Goal: Task Accomplishment & Management: Manage account settings

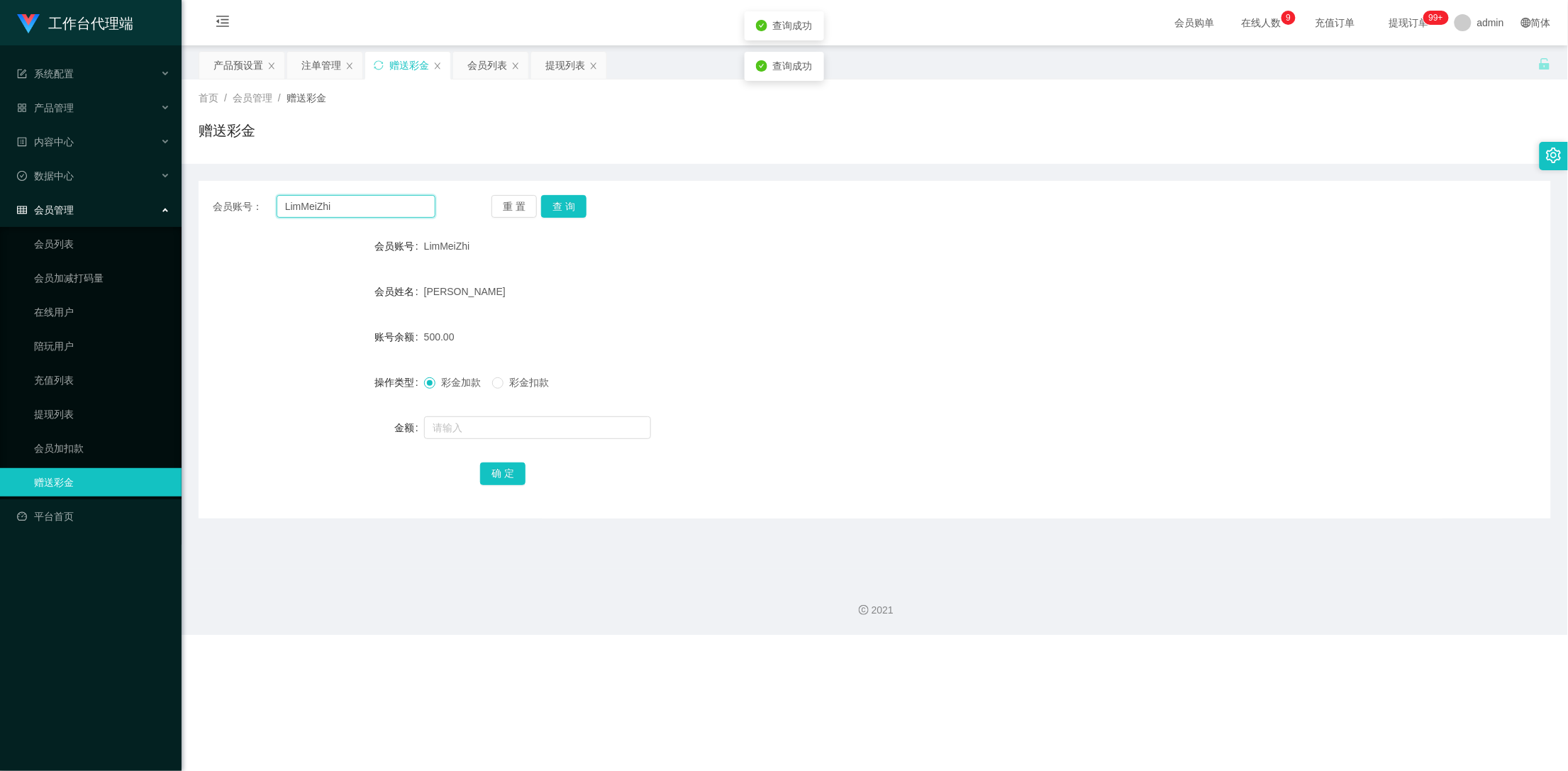
click at [337, 207] on input "LimMeiZhi" at bounding box center [356, 206] width 160 height 23
drag, startPoint x: 344, startPoint y: 203, endPoint x: 282, endPoint y: 203, distance: 62.0
click at [282, 203] on input "LimMeiZhi" at bounding box center [356, 206] width 160 height 23
click at [235, 60] on div "产品预设置" at bounding box center [238, 65] width 50 height 26
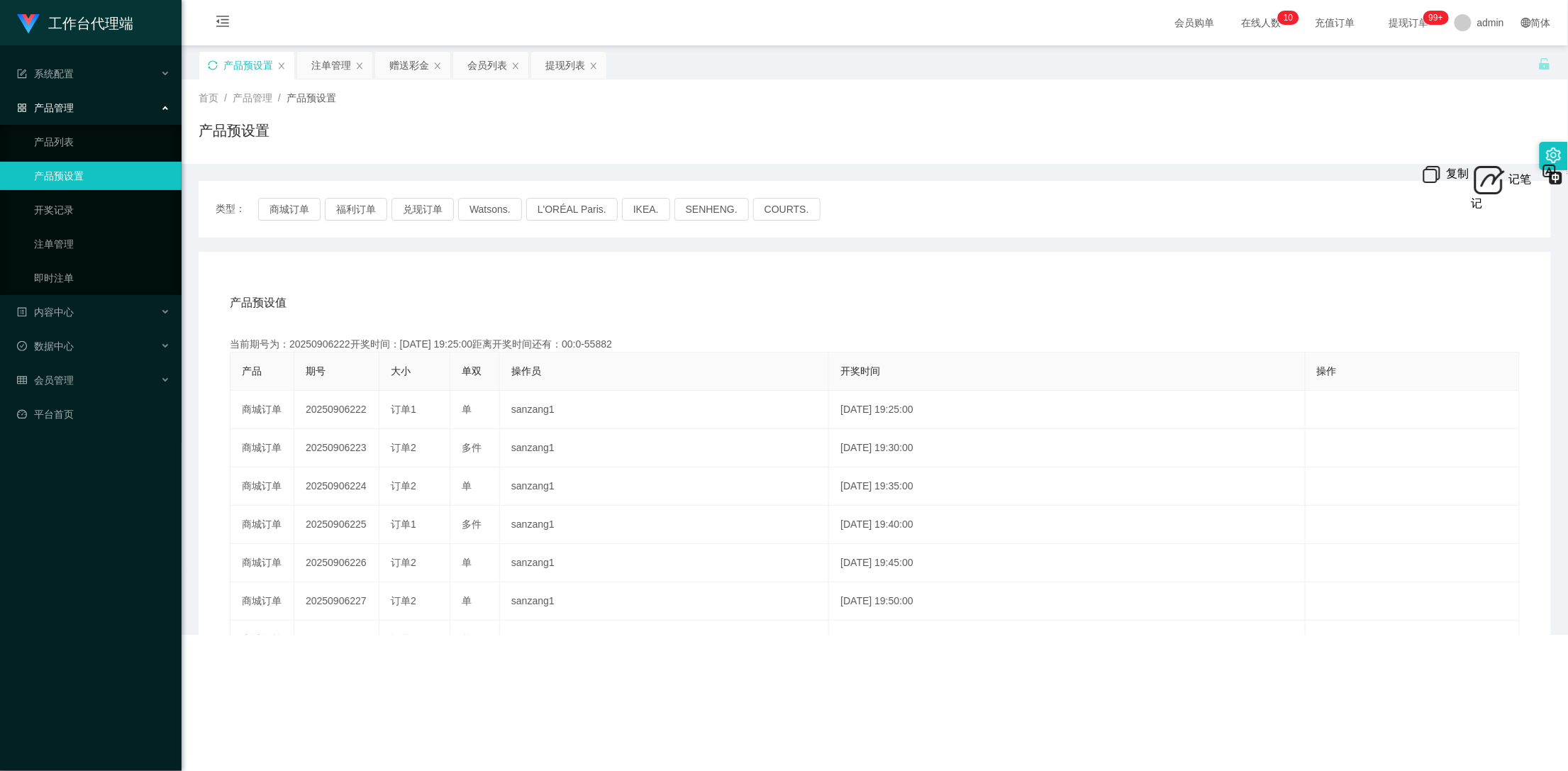
click at [214, 64] on icon "图标: sync" at bounding box center [213, 65] width 10 height 10
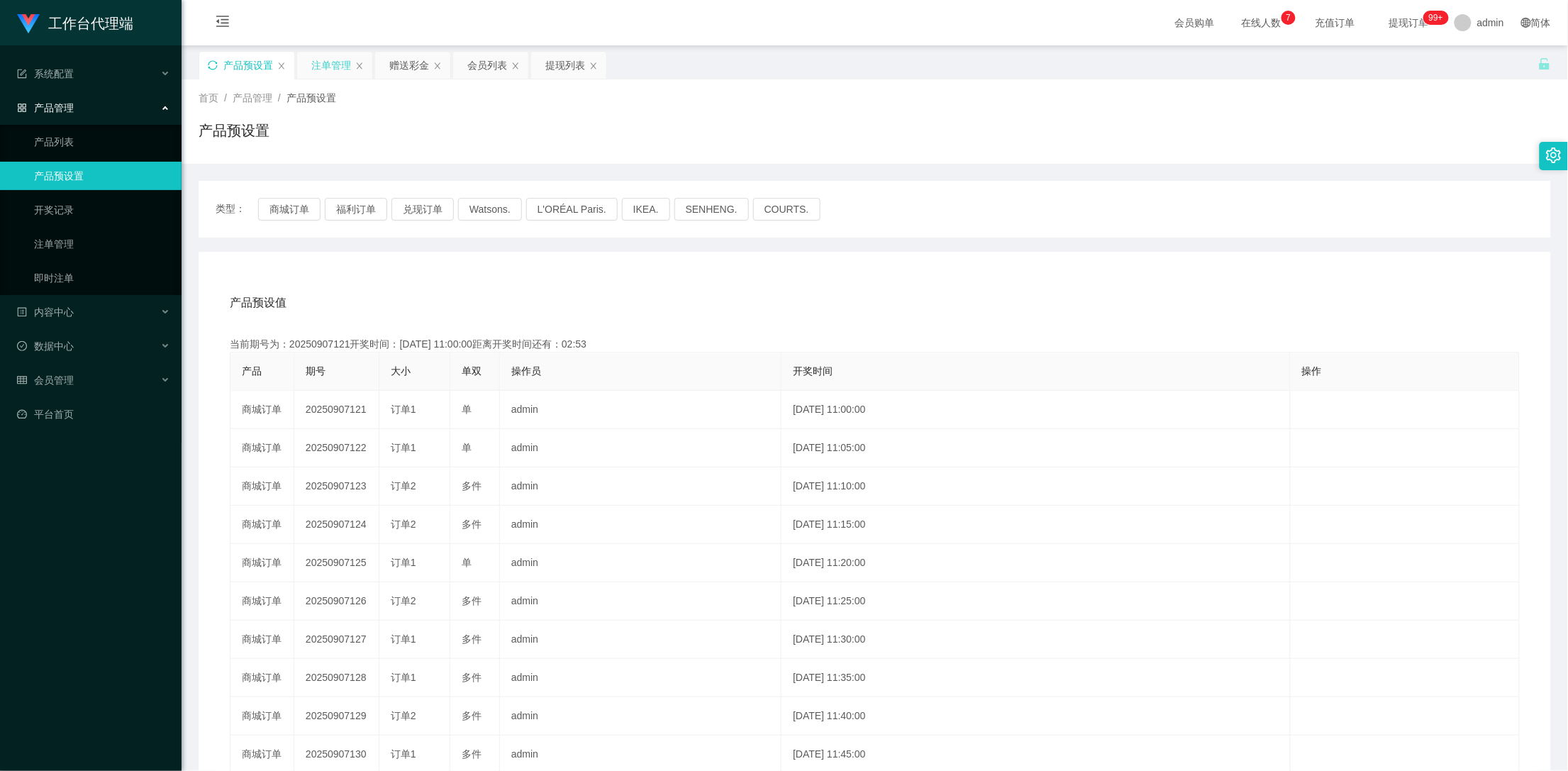
click at [332, 60] on div "注单管理" at bounding box center [331, 65] width 39 height 26
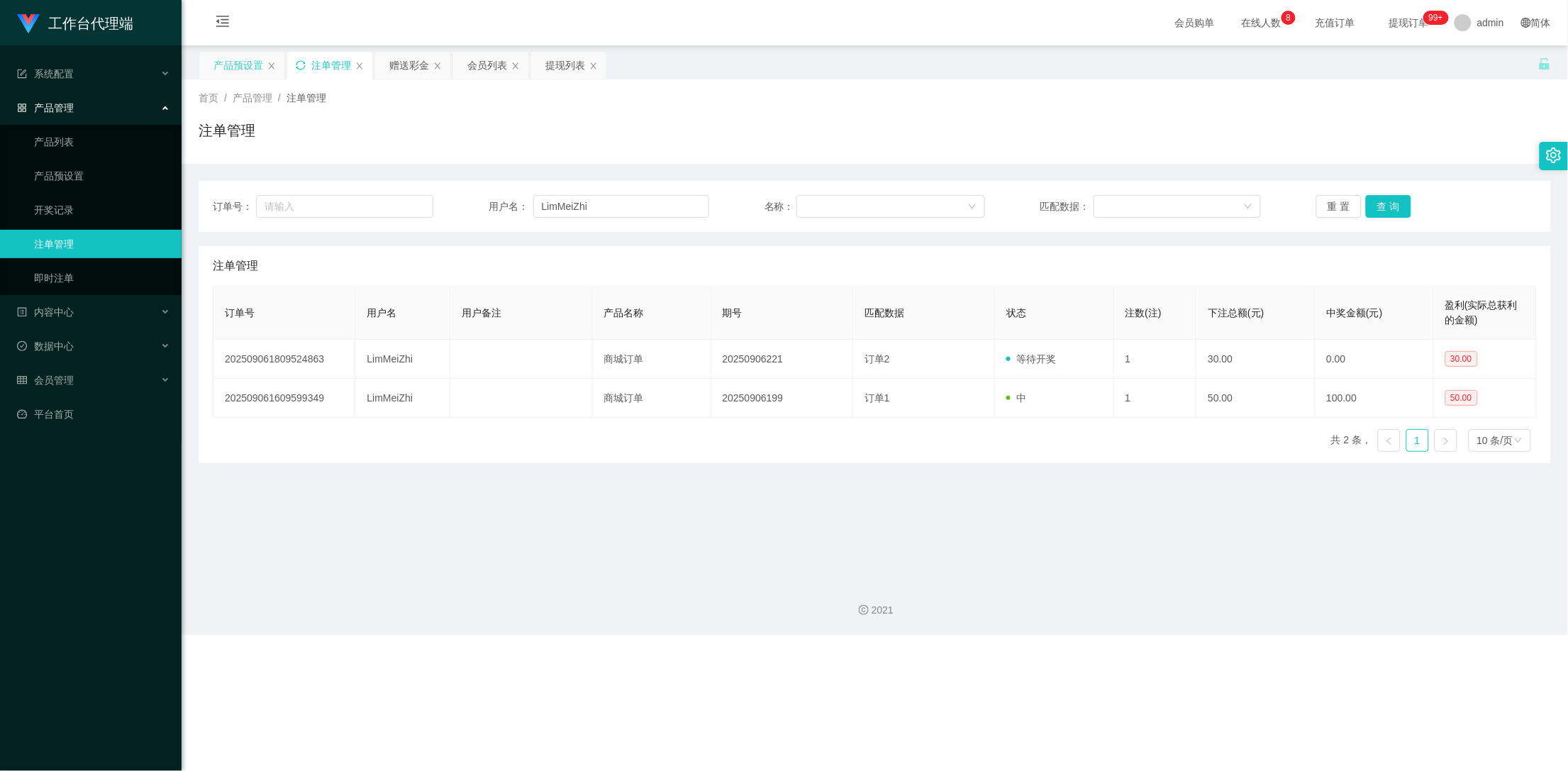
click at [301, 64] on icon "图标: sync" at bounding box center [300, 65] width 10 height 10
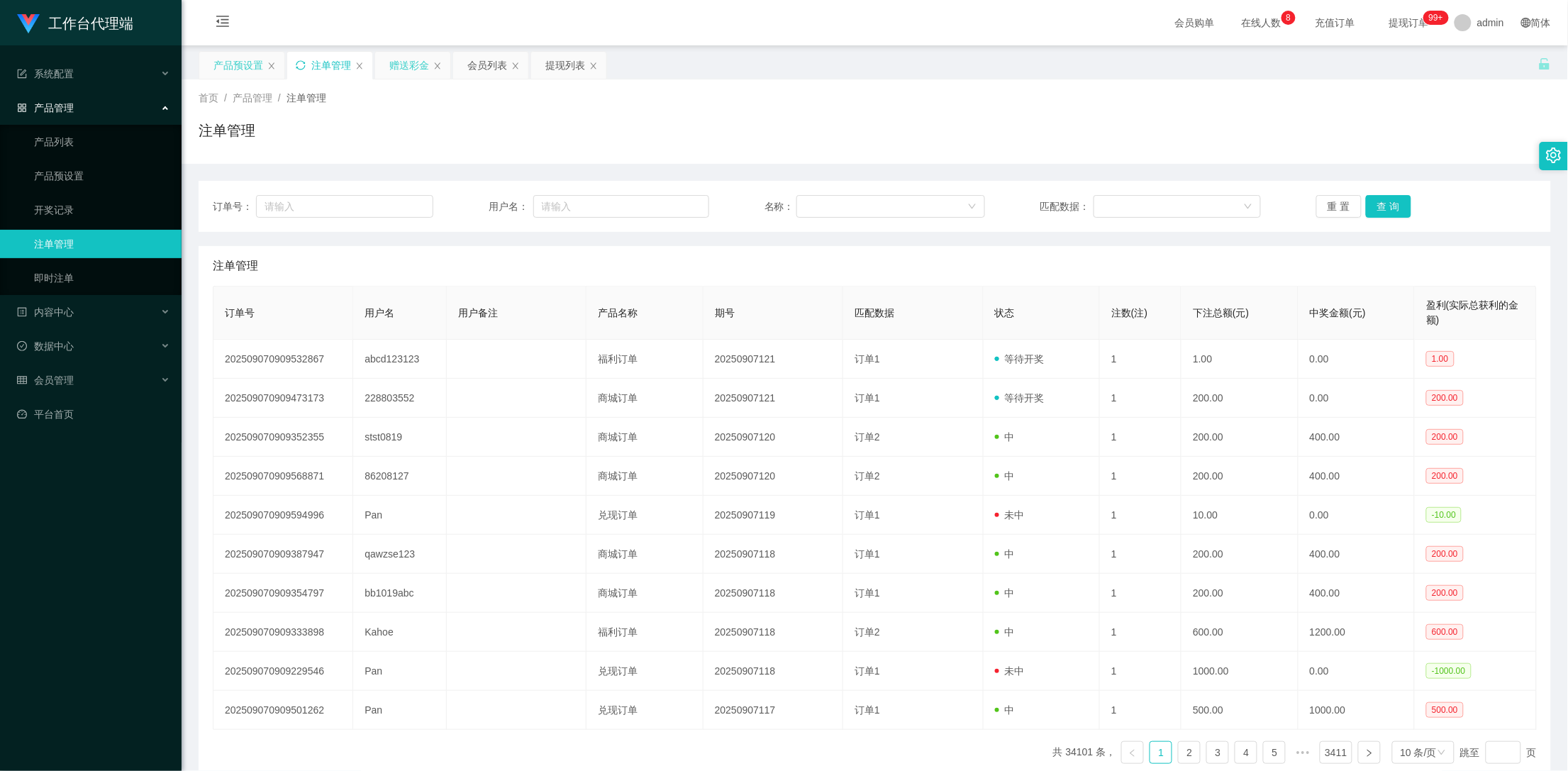
click at [404, 64] on div "赠送彩金" at bounding box center [409, 65] width 39 height 26
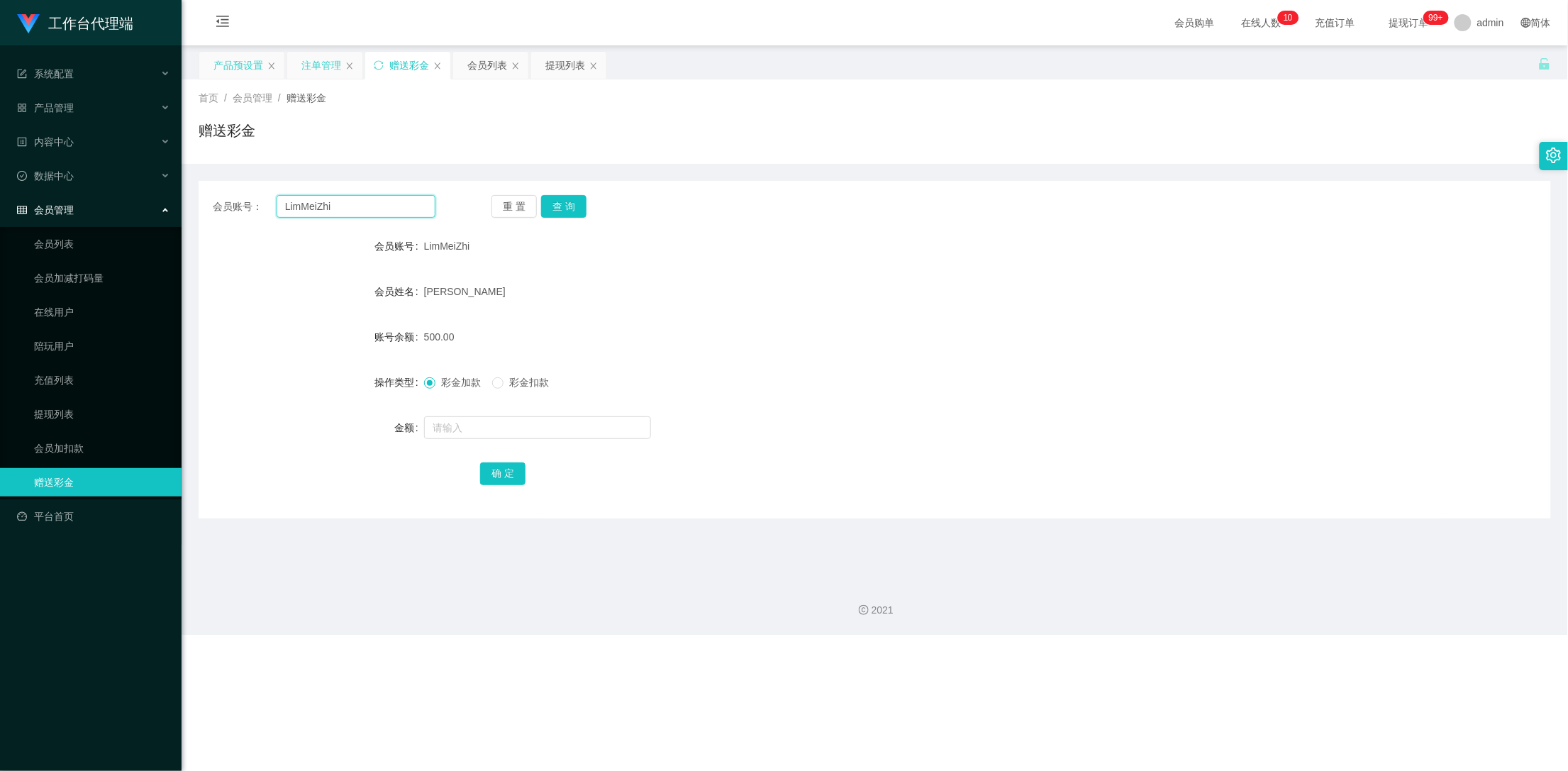
drag, startPoint x: 367, startPoint y: 205, endPoint x: 243, endPoint y: 207, distance: 124.0
click at [243, 207] on div "会员账号： LimMeiZhi" at bounding box center [324, 206] width 223 height 23
click at [324, 67] on div "注单管理" at bounding box center [321, 65] width 39 height 26
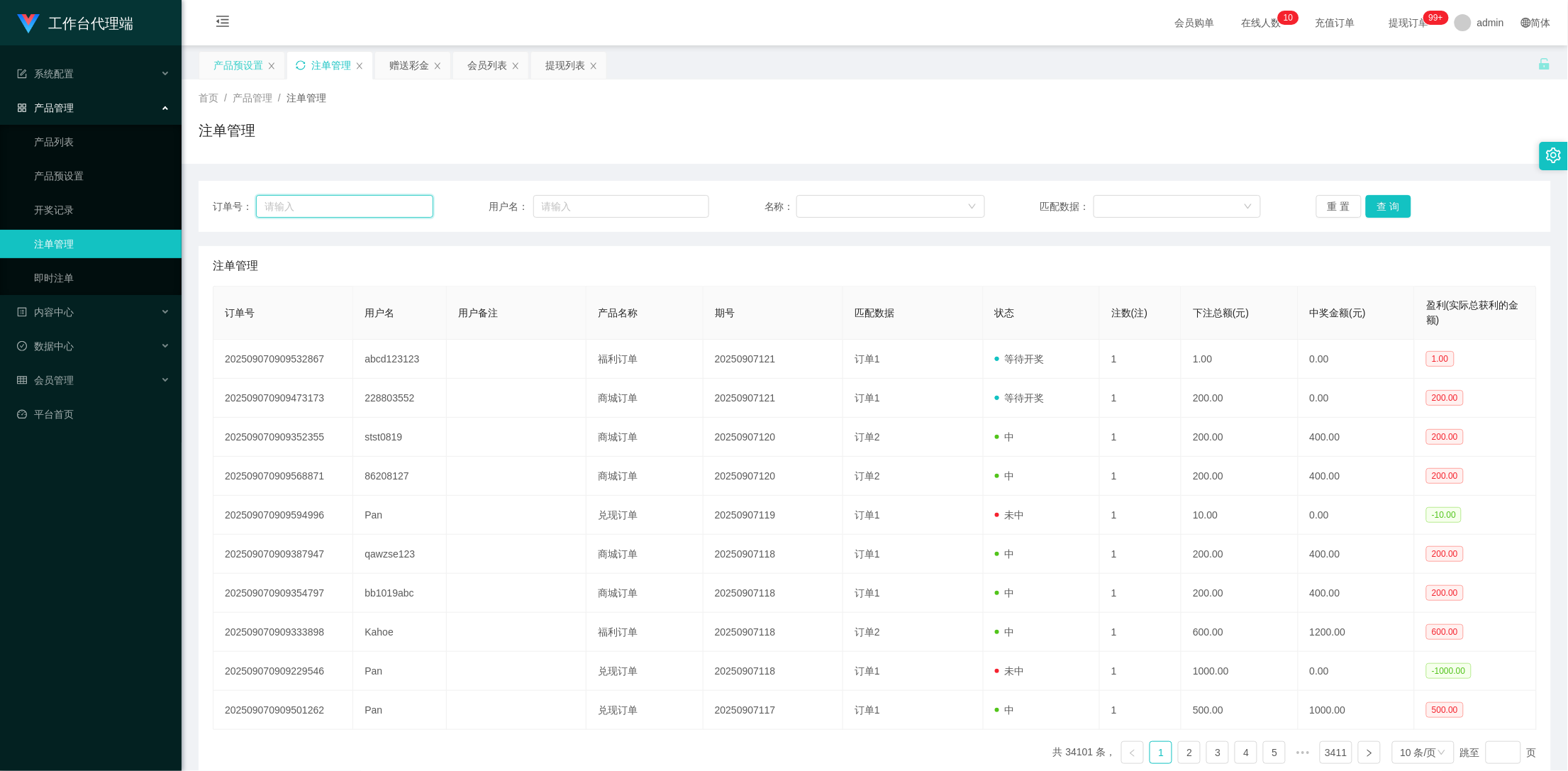
click at [290, 205] on input "text" at bounding box center [344, 206] width 178 height 23
click at [637, 205] on input "text" at bounding box center [622, 206] width 177 height 23
paste input "LimMeiZhi"
type input "LimMeiZhi"
click at [1371, 205] on button "查 询" at bounding box center [1388, 206] width 45 height 23
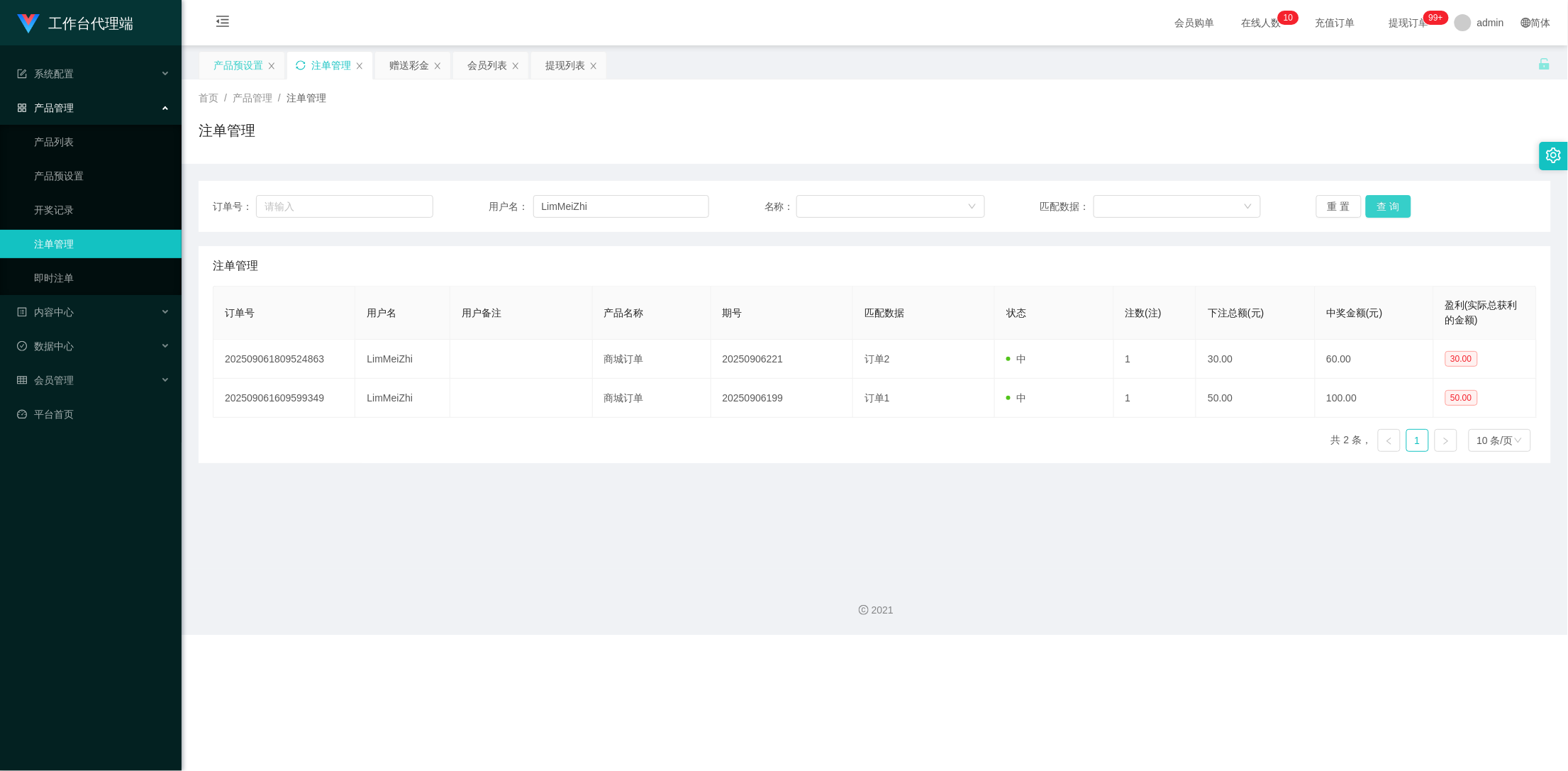
click at [1375, 203] on button "查 询" at bounding box center [1388, 206] width 45 height 23
drag, startPoint x: 1375, startPoint y: 203, endPoint x: 1402, endPoint y: 201, distance: 27.1
click at [1377, 203] on button "查 询" at bounding box center [1388, 206] width 45 height 23
click at [1398, 203] on button "查 询" at bounding box center [1388, 206] width 45 height 23
click at [1393, 203] on button "查 询" at bounding box center [1388, 206] width 45 height 23
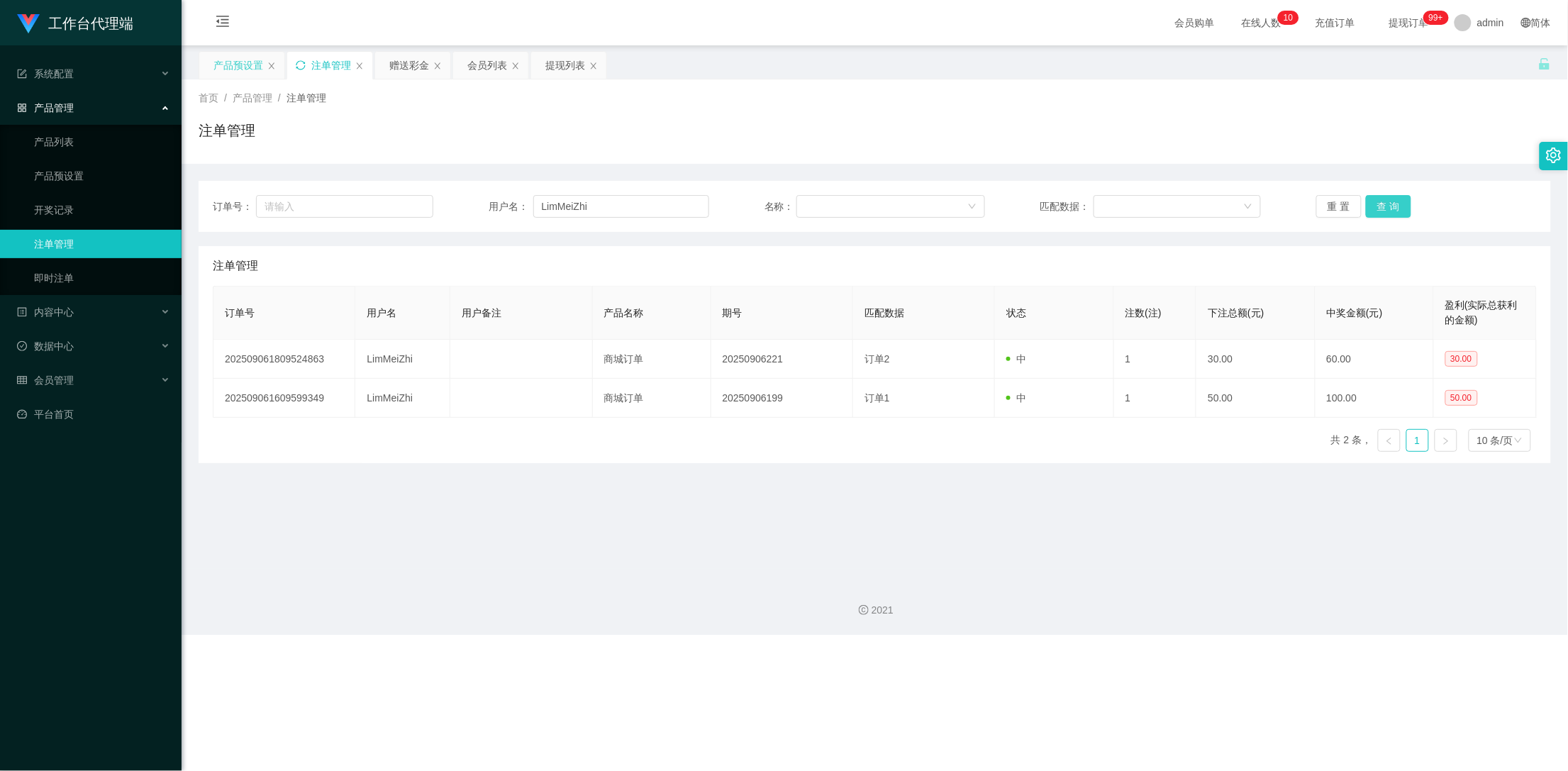
click at [1379, 211] on button "查 询" at bounding box center [1388, 206] width 45 height 23
drag, startPoint x: 403, startPoint y: 62, endPoint x: 414, endPoint y: 64, distance: 11.2
click at [403, 60] on div "赠送彩金" at bounding box center [409, 65] width 39 height 26
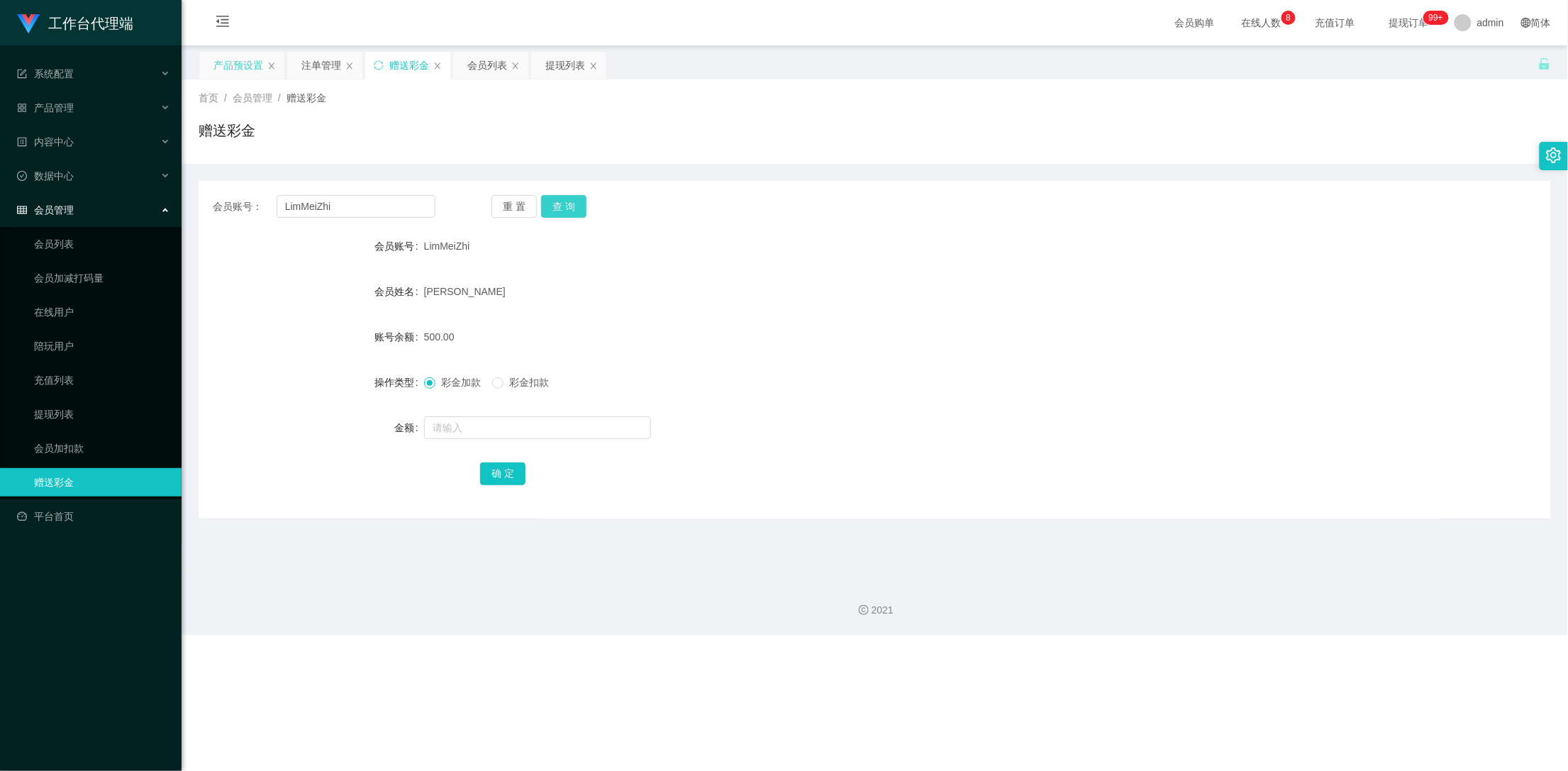
click at [566, 201] on button "查 询" at bounding box center [564, 206] width 45 height 23
click at [558, 201] on button "查 询" at bounding box center [564, 206] width 45 height 23
click at [304, 60] on div "注单管理" at bounding box center [321, 65] width 39 height 26
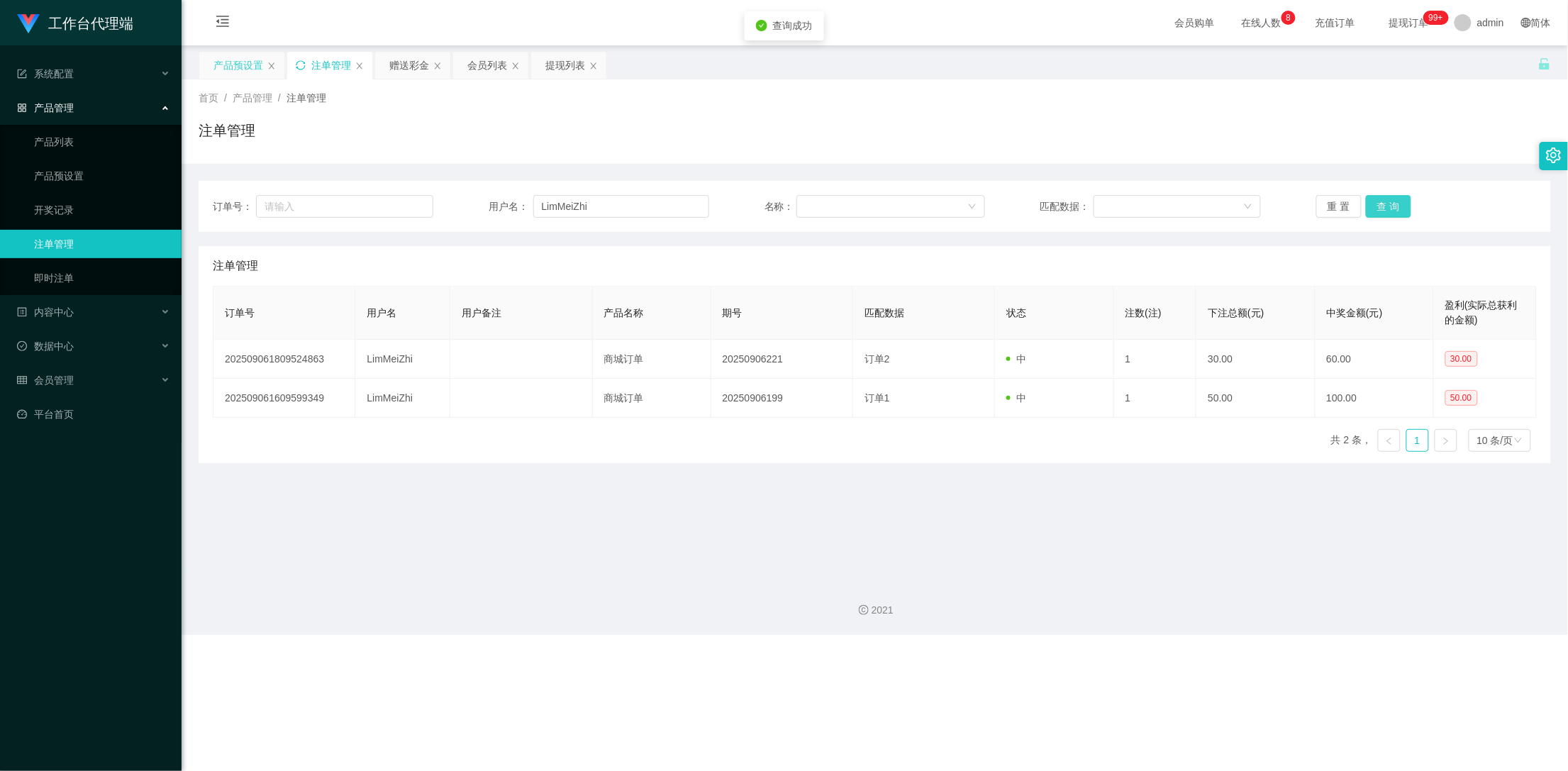
click at [1369, 203] on button "查 询" at bounding box center [1388, 206] width 45 height 23
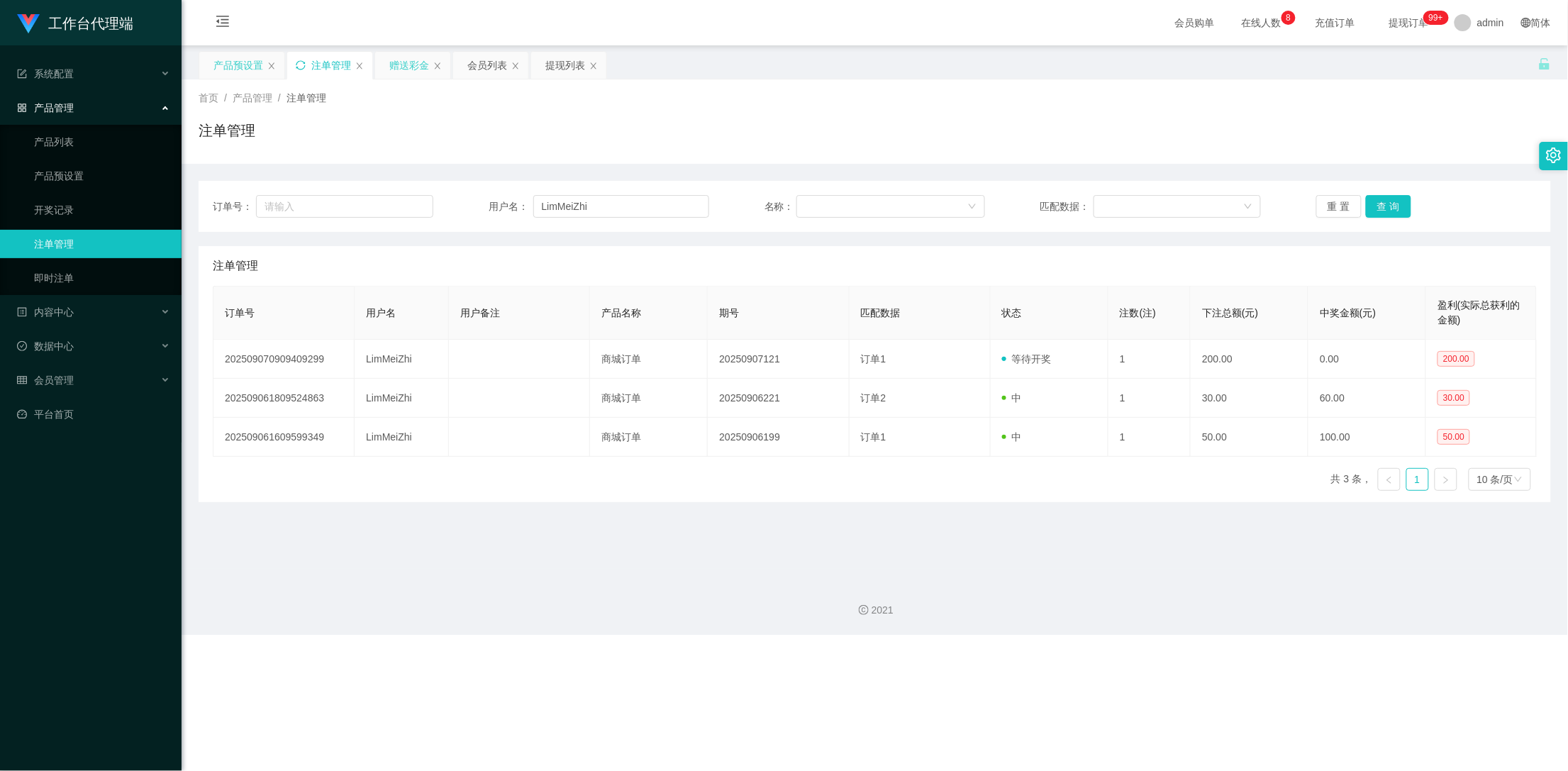
click at [416, 70] on div "赠送彩金" at bounding box center [409, 65] width 39 height 26
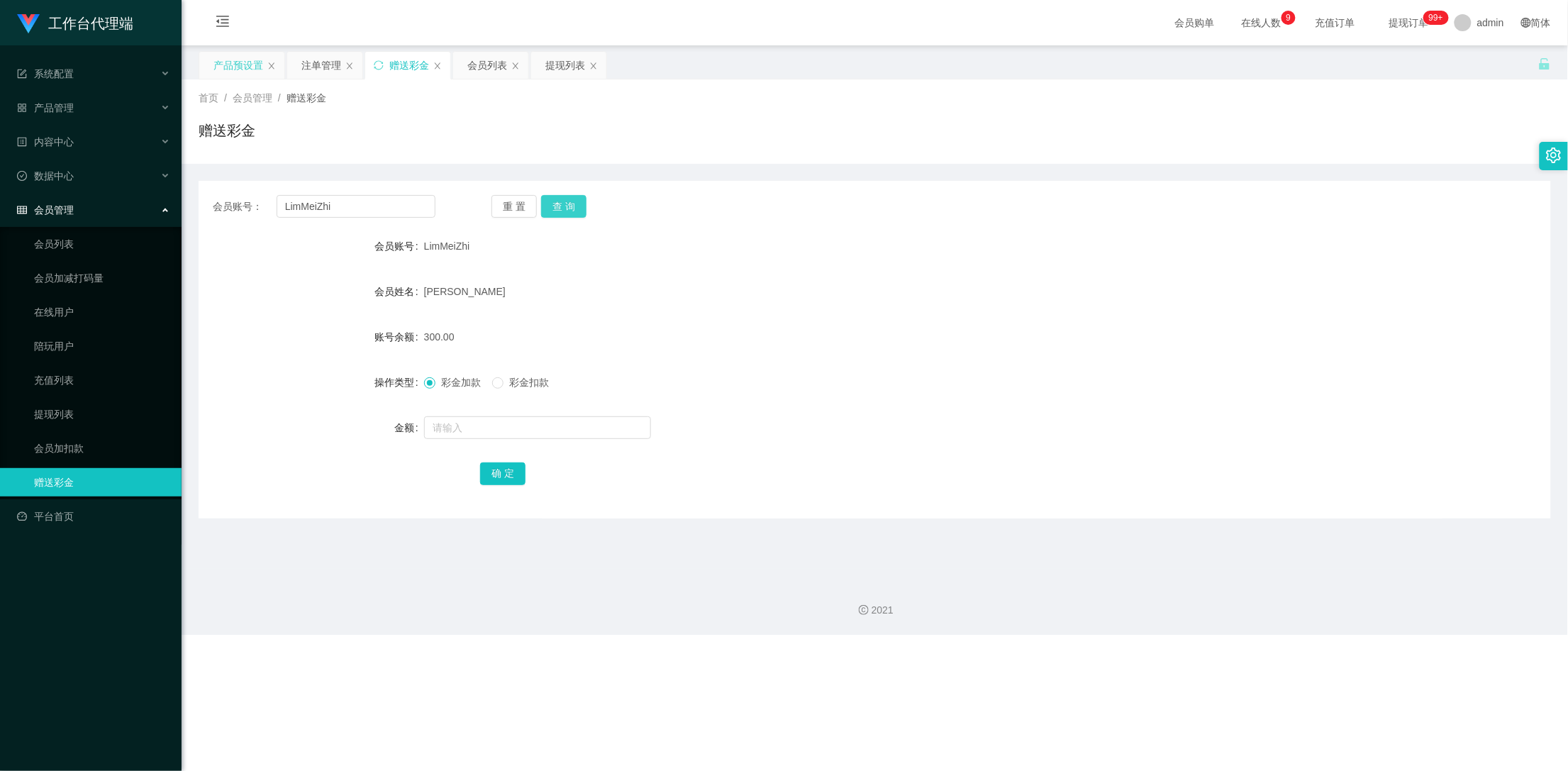
click at [556, 203] on button "查 询" at bounding box center [564, 206] width 45 height 23
